Goal: Understand process/instructions

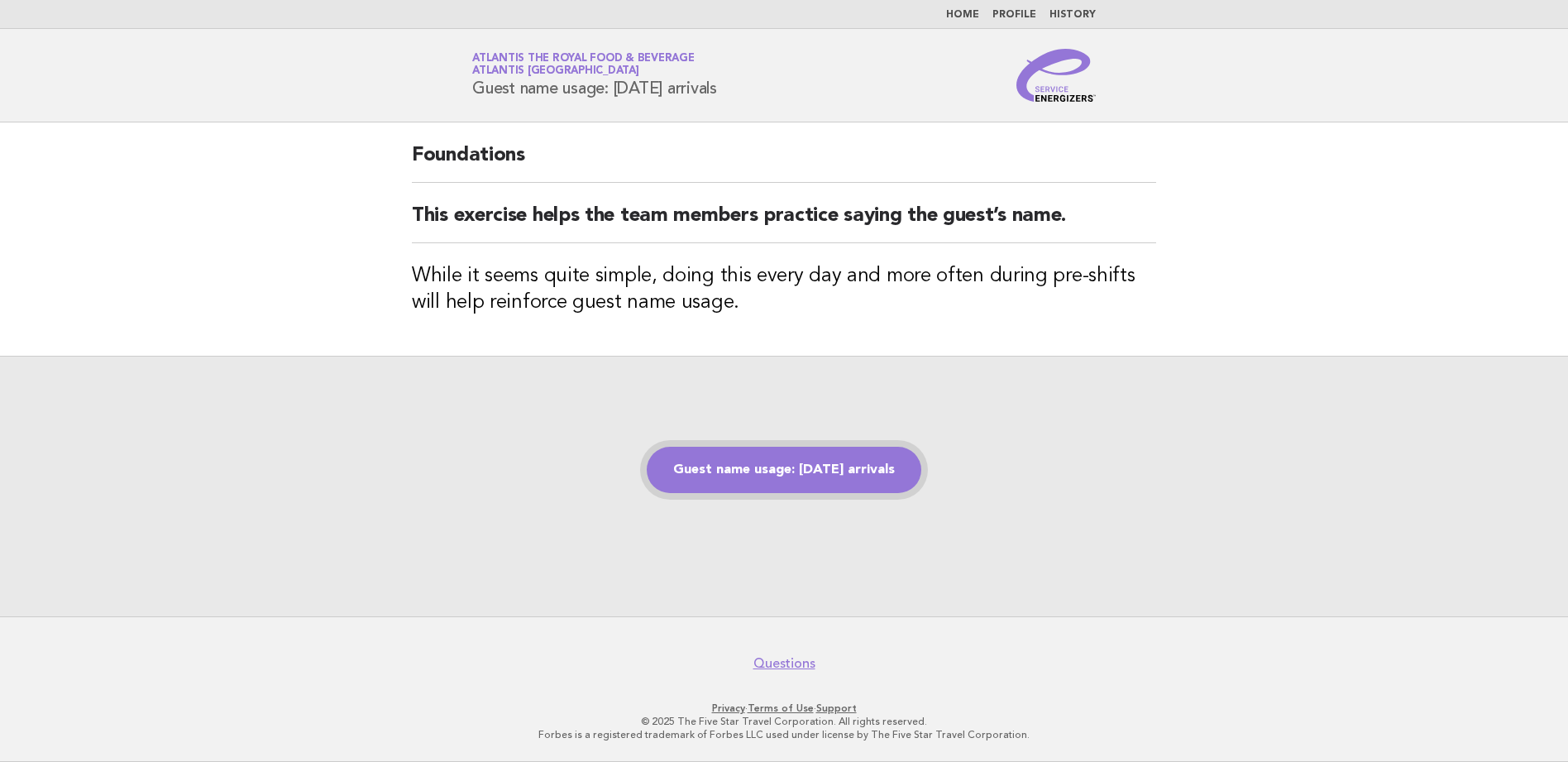
click at [763, 466] on link "Guest name usage: [DATE] arrivals" at bounding box center [784, 470] width 274 height 46
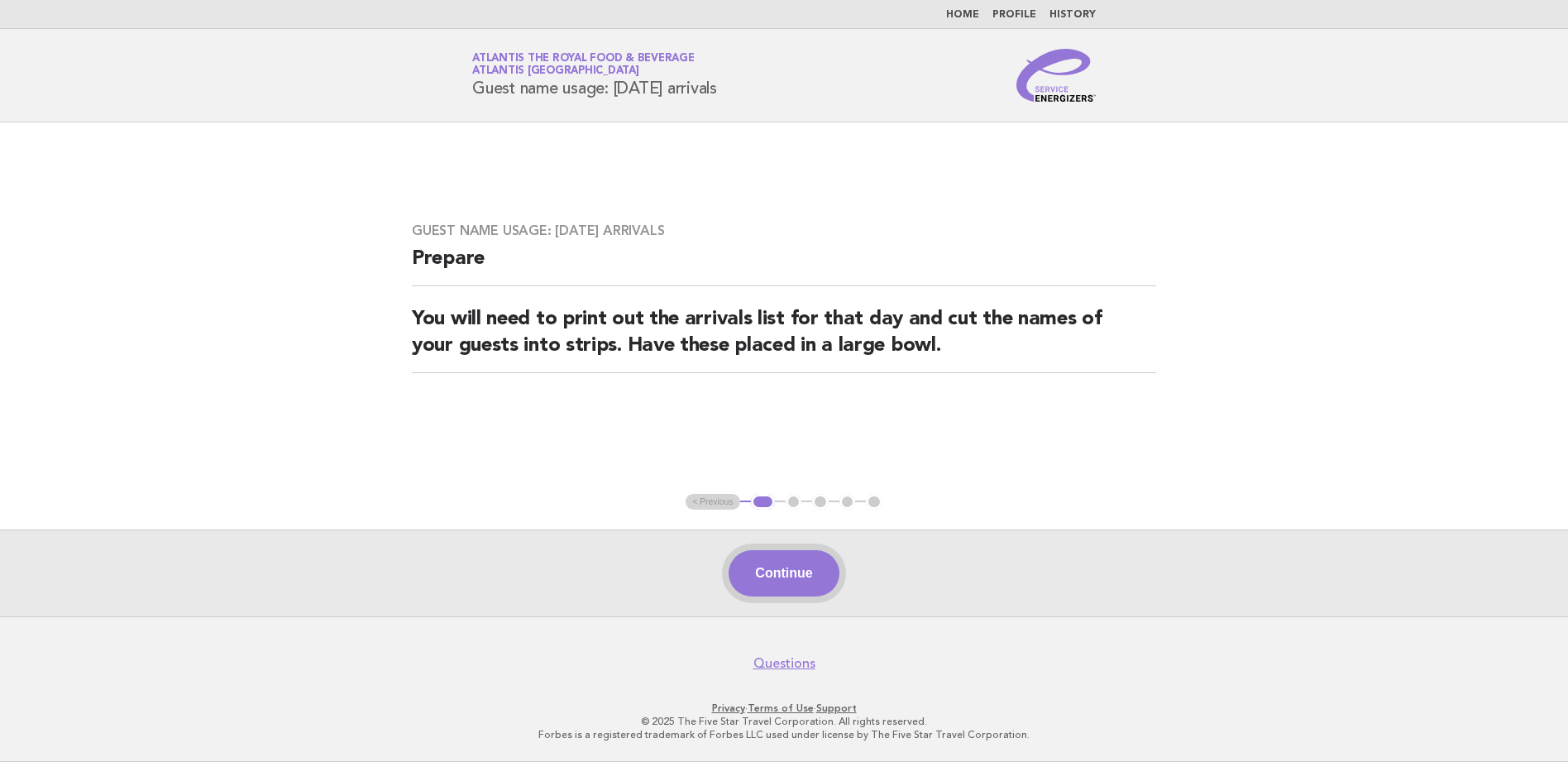
click at [817, 563] on button "Continue" at bounding box center [783, 573] width 110 height 46
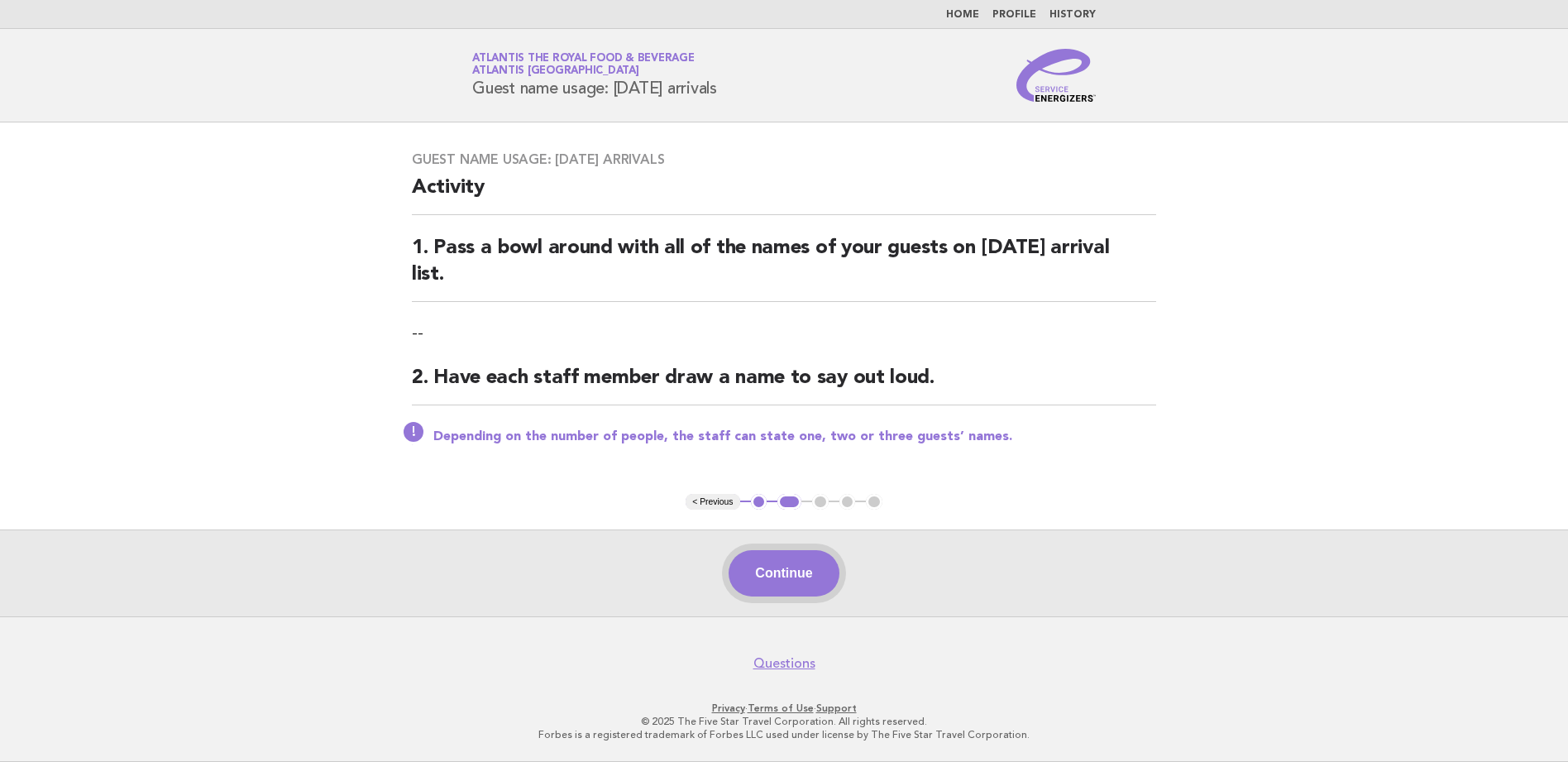
click at [792, 563] on button "Continue" at bounding box center [783, 573] width 110 height 46
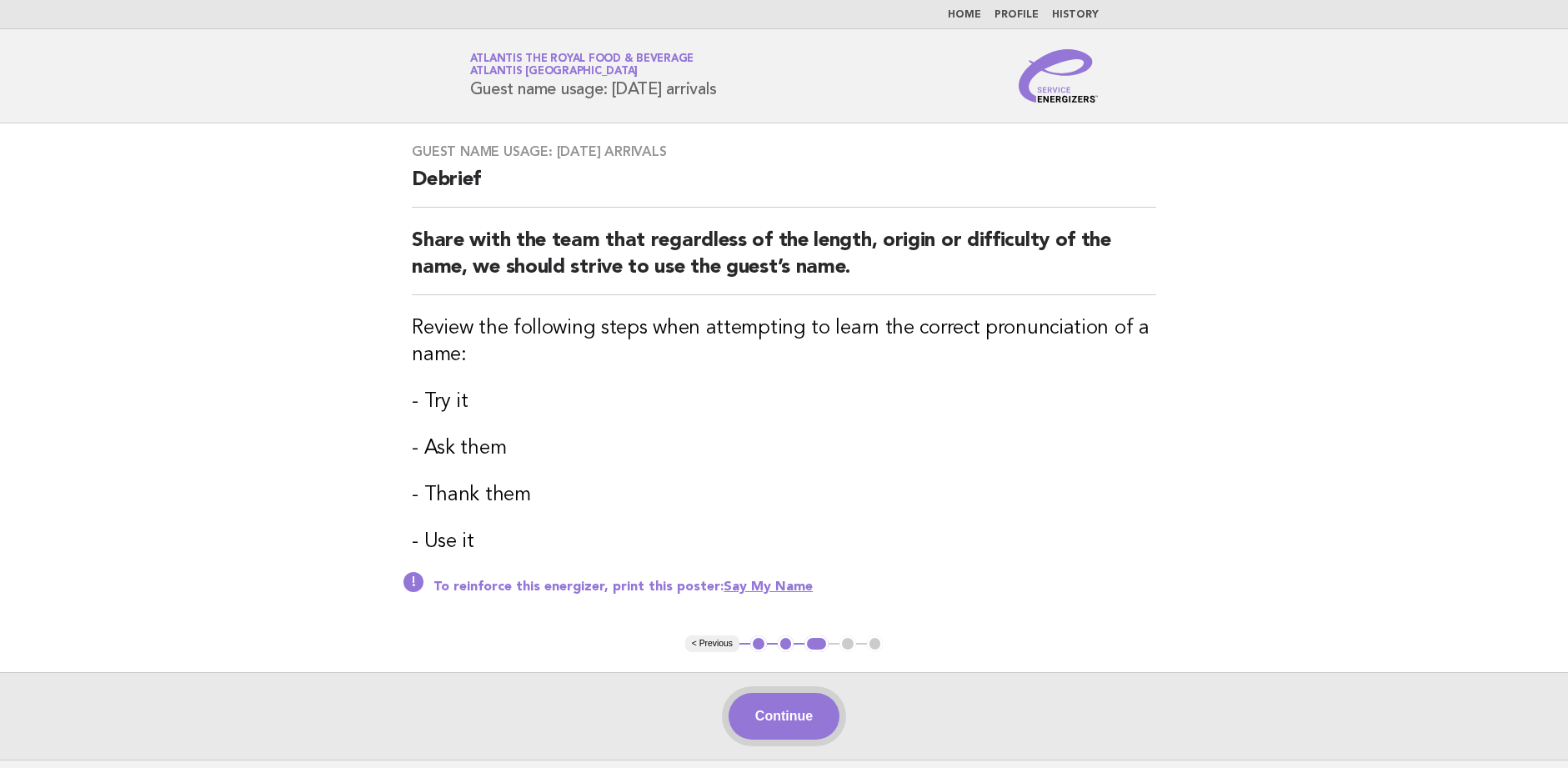
click at [789, 708] on button "Continue" at bounding box center [784, 716] width 111 height 46
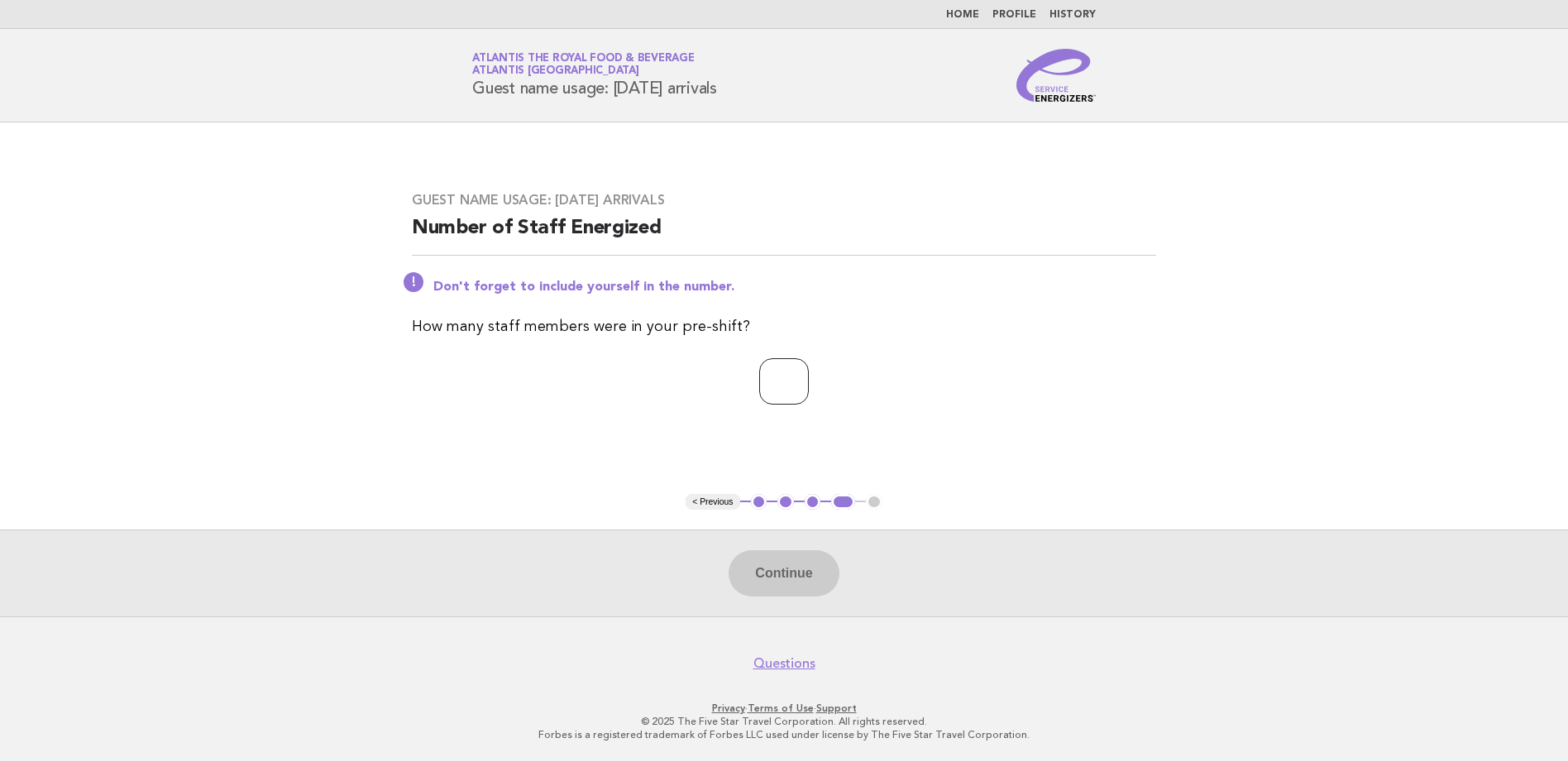
click at [764, 393] on input "number" at bounding box center [784, 381] width 49 height 46
type input "**"
click at [764, 569] on button "Continue" at bounding box center [783, 573] width 110 height 46
